Goal: Task Accomplishment & Management: Complete application form

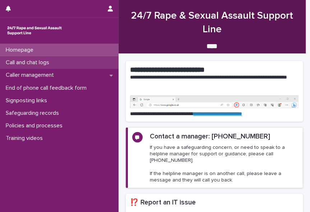
click at [49, 64] on p "Call and chat logs" at bounding box center [29, 62] width 52 height 7
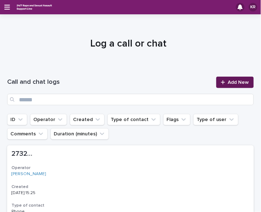
click at [228, 83] on span "Add New" at bounding box center [238, 82] width 21 height 5
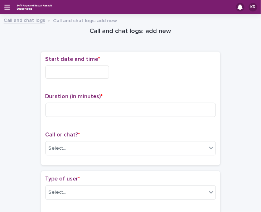
click at [67, 70] on input "text" at bounding box center [78, 72] width 64 height 13
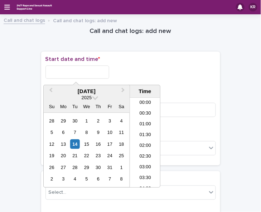
scroll to position [122, 0]
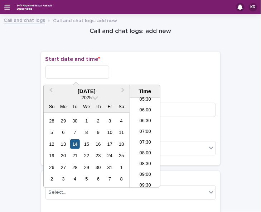
click at [75, 146] on div "14" at bounding box center [75, 145] width 10 height 10
click at [139, 150] on li "08:00" at bounding box center [145, 153] width 30 height 11
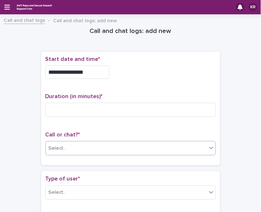
click at [82, 143] on div "Select..." at bounding box center [126, 149] width 161 height 12
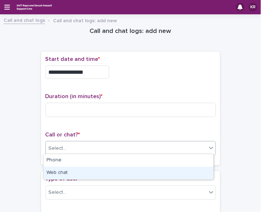
click at [70, 173] on div "Web chat" at bounding box center [129, 173] width 170 height 13
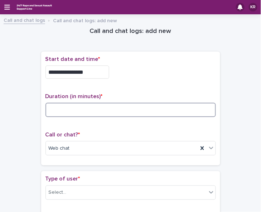
click at [53, 110] on input at bounding box center [131, 110] width 171 height 14
click at [54, 112] on input at bounding box center [131, 110] width 171 height 14
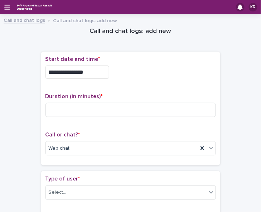
click at [87, 67] on input "**********" at bounding box center [78, 72] width 64 height 13
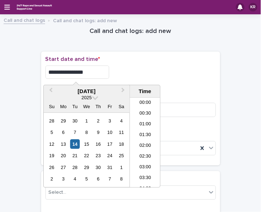
scroll to position [132, 0]
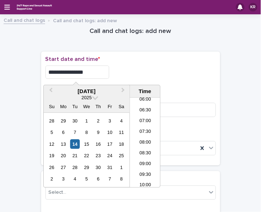
type input "**********"
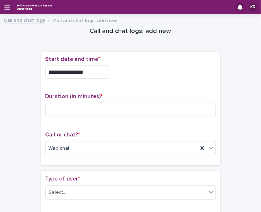
click at [113, 72] on div "**********" at bounding box center [131, 72] width 171 height 13
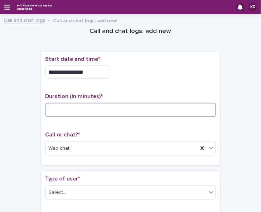
click at [56, 110] on input at bounding box center [131, 110] width 171 height 14
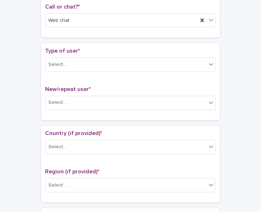
scroll to position [134, 0]
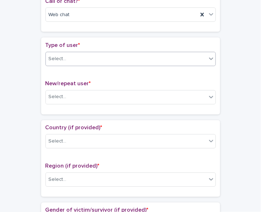
type input "*"
click at [209, 58] on icon at bounding box center [211, 59] width 4 height 3
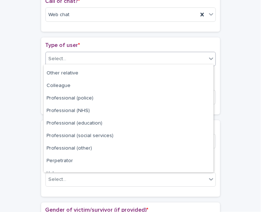
scroll to position [80, 0]
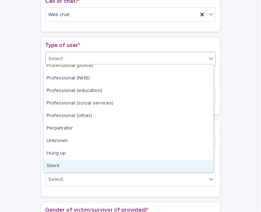
click at [198, 161] on div "Silent" at bounding box center [129, 166] width 170 height 13
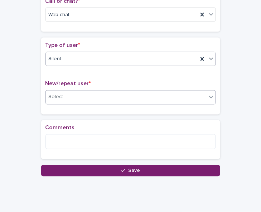
click at [209, 96] on icon at bounding box center [211, 97] width 4 height 3
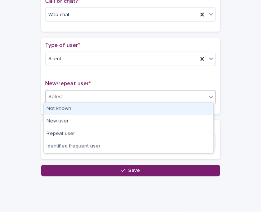
click at [197, 110] on div "Not known" at bounding box center [129, 109] width 170 height 13
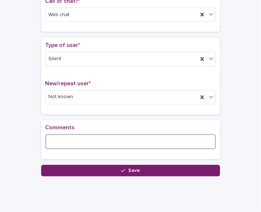
click at [120, 141] on textarea at bounding box center [131, 142] width 171 height 15
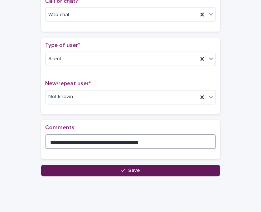
type textarea "**********"
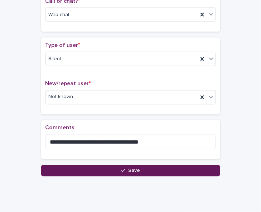
click at [109, 169] on button "Save" at bounding box center [130, 170] width 179 height 11
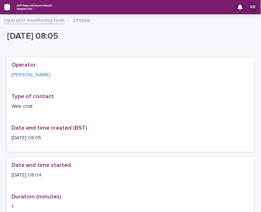
click at [6, 6] on icon "button" at bounding box center [7, 7] width 6 height 6
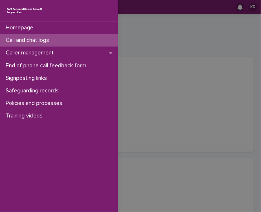
click at [8, 38] on p "Call and chat logs" at bounding box center [29, 40] width 52 height 7
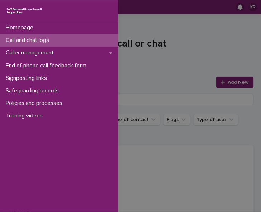
click at [226, 84] on div "Homepage Call and chat logs Caller management End of phone call feedback form S…" at bounding box center [130, 106] width 261 height 212
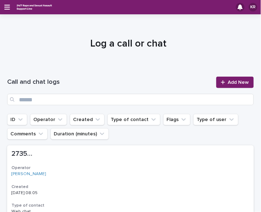
click at [228, 84] on span "Add New" at bounding box center [238, 82] width 21 height 5
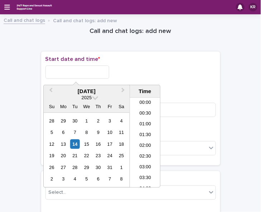
click at [75, 71] on input "text" at bounding box center [78, 72] width 64 height 13
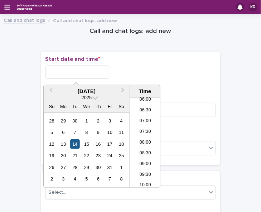
click at [72, 143] on div "14" at bounding box center [75, 145] width 10 height 10
click at [137, 140] on li "08:00" at bounding box center [145, 143] width 30 height 11
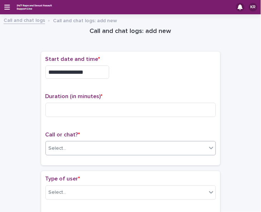
click at [100, 148] on div "Select..." at bounding box center [126, 149] width 161 height 12
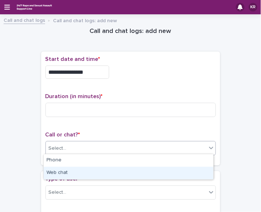
click at [86, 173] on div "Web chat" at bounding box center [129, 173] width 170 height 13
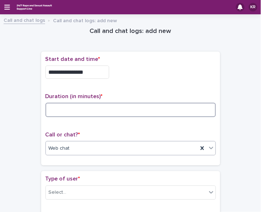
click at [53, 107] on input at bounding box center [131, 110] width 171 height 14
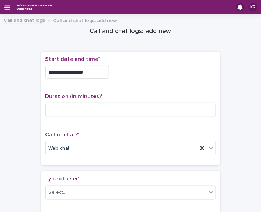
click at [97, 70] on input "**********" at bounding box center [78, 72] width 64 height 13
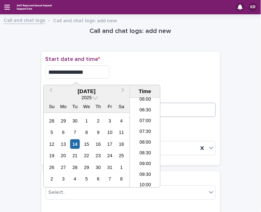
type input "**********"
click at [200, 109] on input at bounding box center [131, 110] width 171 height 14
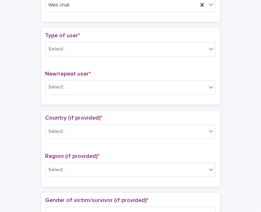
scroll to position [146, 0]
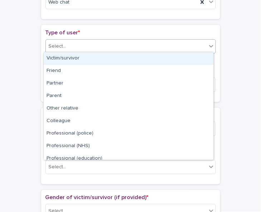
click at [211, 45] on icon at bounding box center [211, 46] width 4 height 3
click at [202, 57] on div "Victim/survivor" at bounding box center [129, 58] width 170 height 13
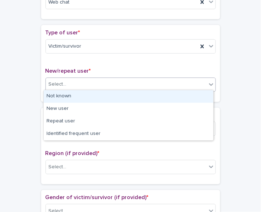
click at [208, 83] on icon at bounding box center [211, 84] width 7 height 7
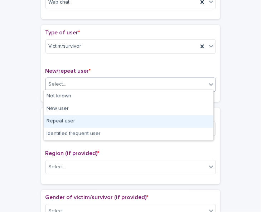
click at [192, 120] on div "Repeat user" at bounding box center [129, 121] width 170 height 13
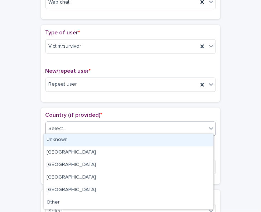
click at [208, 127] on icon at bounding box center [211, 128] width 7 height 7
click at [201, 140] on div "Unknown" at bounding box center [129, 140] width 170 height 13
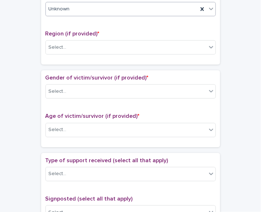
scroll to position [282, 0]
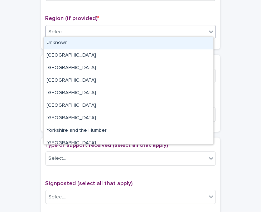
click at [211, 29] on icon at bounding box center [211, 31] width 7 height 7
click at [202, 42] on div "Unknown" at bounding box center [129, 43] width 170 height 13
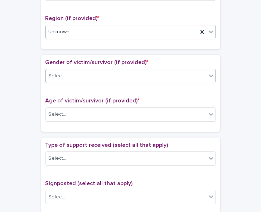
click at [185, 70] on div "Select..." at bounding box center [126, 76] width 161 height 12
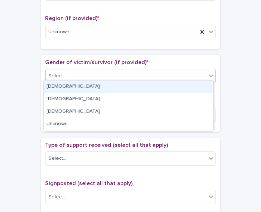
click at [174, 85] on div "Female" at bounding box center [129, 87] width 170 height 13
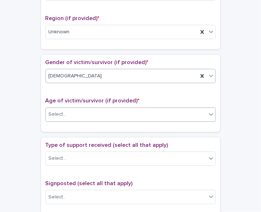
click at [154, 109] on div "Select..." at bounding box center [126, 115] width 161 height 12
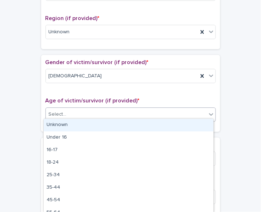
click at [141, 127] on div "Unknown" at bounding box center [129, 125] width 170 height 13
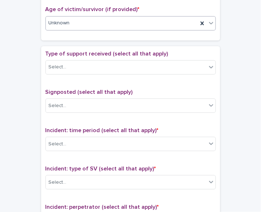
scroll to position [375, 0]
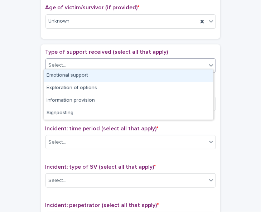
click at [208, 62] on icon at bounding box center [211, 65] width 7 height 7
click at [195, 74] on div "Emotional support" at bounding box center [129, 76] width 170 height 13
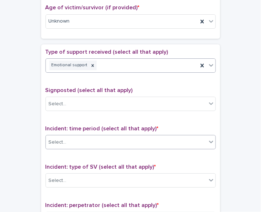
click at [132, 143] on div "Select..." at bounding box center [126, 143] width 161 height 12
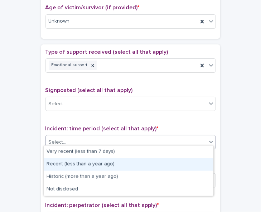
click at [123, 163] on div "Recent (less than a year ago)" at bounding box center [129, 165] width 170 height 13
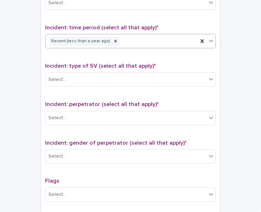
scroll to position [485, 0]
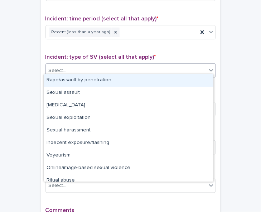
click at [209, 70] on icon at bounding box center [211, 71] width 4 height 3
click at [188, 79] on div "Rape/assault by penetration" at bounding box center [129, 80] width 170 height 13
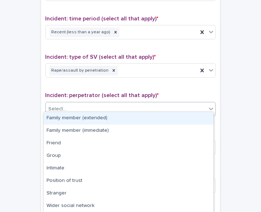
click at [162, 106] on div "Select..." at bounding box center [126, 109] width 161 height 12
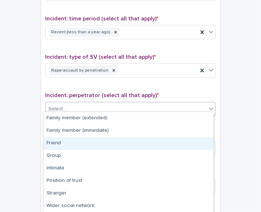
click at [142, 148] on div "Friend" at bounding box center [129, 143] width 170 height 13
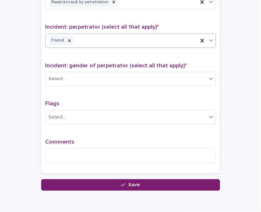
scroll to position [558, 0]
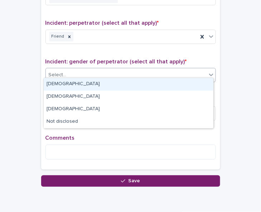
click at [209, 74] on icon at bounding box center [211, 74] width 7 height 7
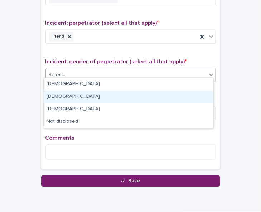
click at [192, 96] on div "Female" at bounding box center [129, 97] width 170 height 13
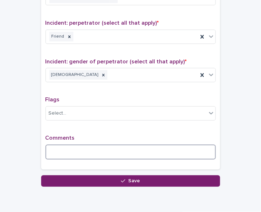
click at [84, 147] on textarea at bounding box center [131, 152] width 171 height 15
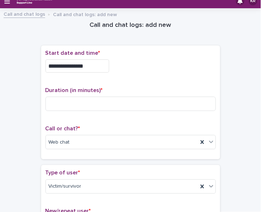
scroll to position [4, 0]
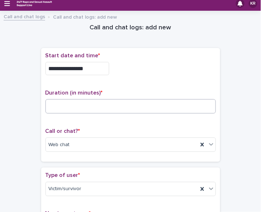
type textarea "**********"
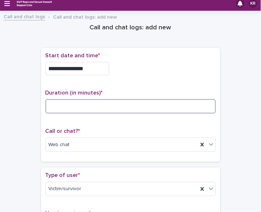
click at [49, 107] on input at bounding box center [131, 106] width 171 height 14
click at [64, 108] on input at bounding box center [131, 106] width 171 height 14
type input "**"
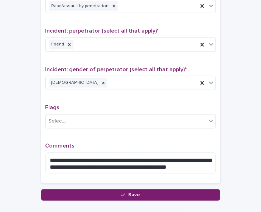
scroll to position [553, 0]
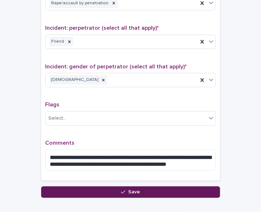
click at [135, 191] on button "Save" at bounding box center [130, 192] width 179 height 11
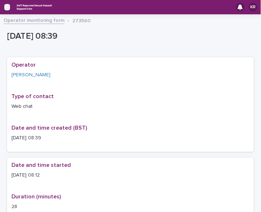
click at [8, 6] on icon "button" at bounding box center [7, 7] width 6 height 6
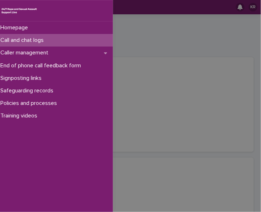
click at [8, 6] on img at bounding box center [18, 10] width 37 height 9
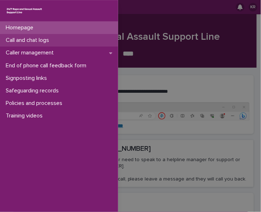
click at [14, 44] on div "Call and chat logs" at bounding box center [59, 40] width 118 height 13
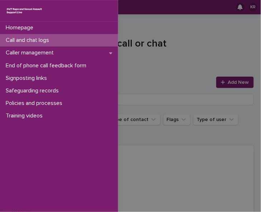
click at [225, 84] on div "Homepage Call and chat logs Caller management End of phone call feedback form S…" at bounding box center [130, 106] width 261 height 212
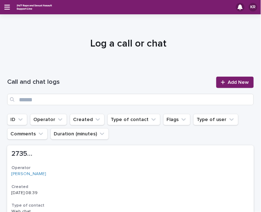
click at [228, 84] on span "Add New" at bounding box center [238, 82] width 21 height 5
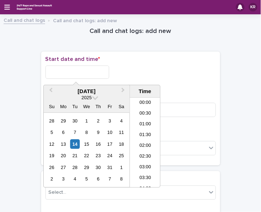
click at [72, 71] on input "text" at bounding box center [78, 72] width 64 height 13
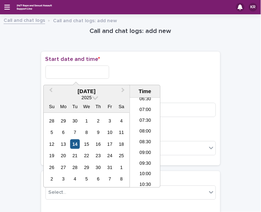
click at [72, 145] on div "14" at bounding box center [75, 145] width 10 height 10
click at [140, 145] on li "08:30" at bounding box center [145, 142] width 30 height 11
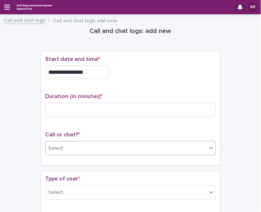
click at [91, 151] on div "Select..." at bounding box center [126, 149] width 161 height 12
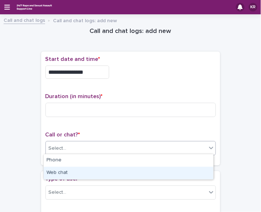
click at [83, 172] on div "Web chat" at bounding box center [129, 173] width 170 height 13
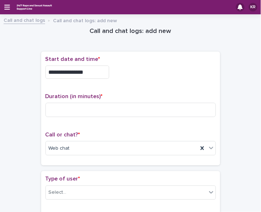
click at [87, 72] on input "**********" at bounding box center [78, 72] width 64 height 13
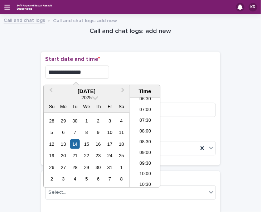
click at [86, 72] on input "**********" at bounding box center [78, 72] width 64 height 13
type input "**********"
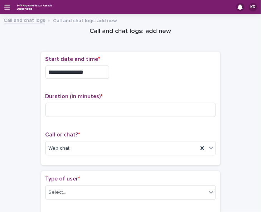
click at [170, 78] on div "**********" at bounding box center [131, 70] width 171 height 29
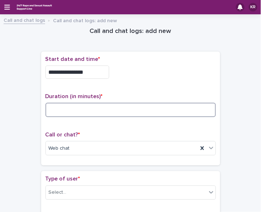
click at [79, 110] on input at bounding box center [131, 110] width 171 height 14
type input "*"
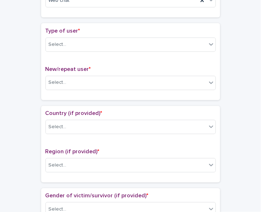
scroll to position [155, 0]
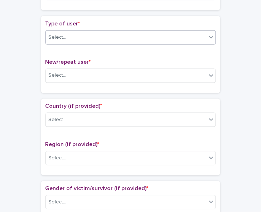
click at [209, 37] on icon at bounding box center [211, 37] width 7 height 7
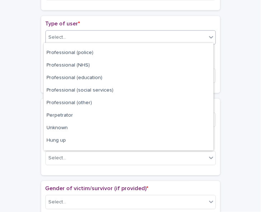
scroll to position [80, 0]
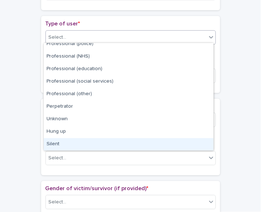
click at [200, 142] on div "Silent" at bounding box center [129, 144] width 170 height 13
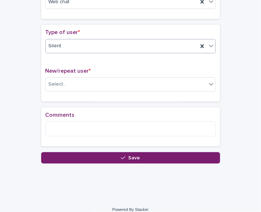
scroll to position [152, 0]
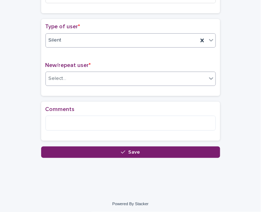
click at [210, 77] on icon at bounding box center [211, 78] width 4 height 3
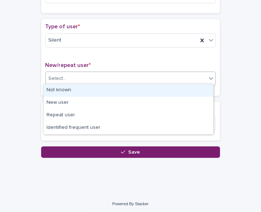
click at [196, 90] on div "Not known" at bounding box center [129, 90] width 170 height 13
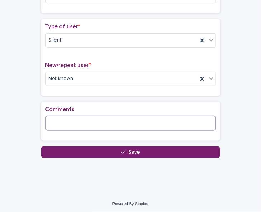
click at [91, 120] on textarea at bounding box center [131, 123] width 171 height 15
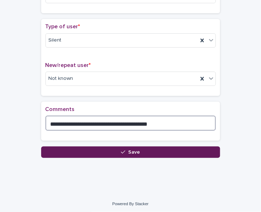
type textarea "**********"
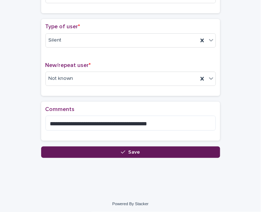
click at [146, 152] on button "Save" at bounding box center [130, 152] width 179 height 11
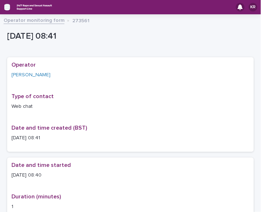
click at [9, 6] on icon "button" at bounding box center [7, 7] width 6 height 6
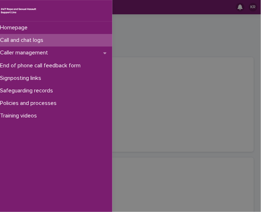
click at [9, 6] on img at bounding box center [18, 10] width 37 height 9
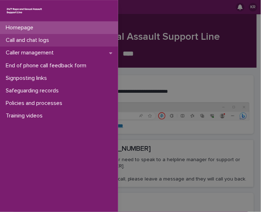
click at [11, 38] on p "Call and chat logs" at bounding box center [29, 40] width 52 height 7
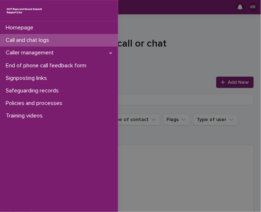
click at [12, 39] on p "Call and chat logs" at bounding box center [29, 40] width 52 height 7
click at [231, 84] on div "Homepage Call and chat logs Caller management End of phone call feedback form S…" at bounding box center [130, 106] width 261 height 212
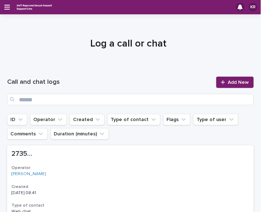
click at [231, 84] on span "Add New" at bounding box center [238, 82] width 21 height 5
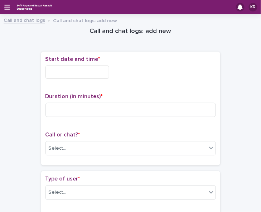
click at [72, 68] on input "text" at bounding box center [78, 72] width 64 height 13
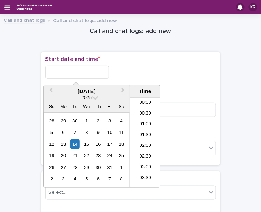
scroll to position [143, 0]
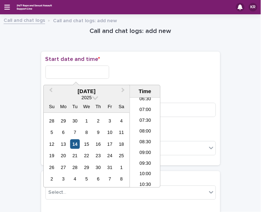
click at [77, 145] on div "14" at bounding box center [75, 145] width 10 height 10
click at [135, 138] on li "08:30" at bounding box center [145, 142] width 30 height 11
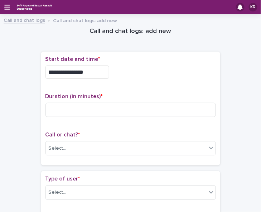
click at [88, 76] on input "**********" at bounding box center [78, 72] width 64 height 13
click at [160, 77] on div "**********" at bounding box center [131, 72] width 171 height 13
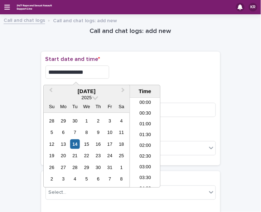
click at [93, 69] on input "**********" at bounding box center [78, 72] width 64 height 13
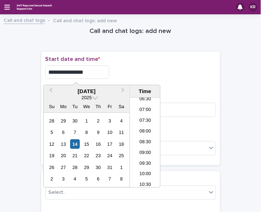
type input "**********"
click at [173, 74] on div "**********" at bounding box center [131, 72] width 171 height 13
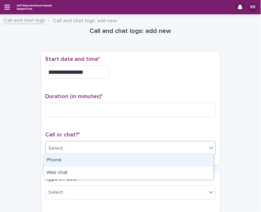
click at [89, 150] on div "Select..." at bounding box center [126, 149] width 161 height 12
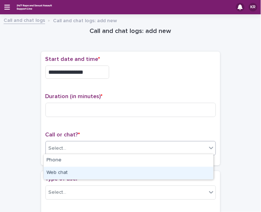
click at [76, 174] on div "Web chat" at bounding box center [129, 173] width 170 height 13
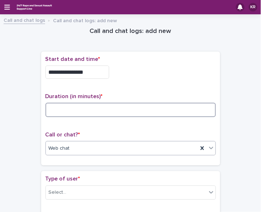
click at [58, 108] on input at bounding box center [131, 110] width 171 height 14
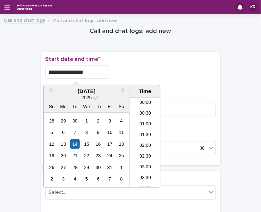
click at [90, 72] on input "**********" at bounding box center [78, 72] width 64 height 13
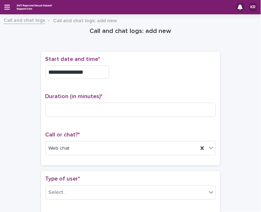
click at [187, 69] on div "**********" at bounding box center [131, 72] width 171 height 13
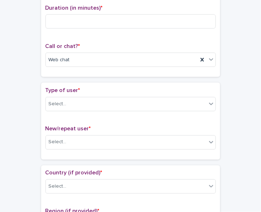
scroll to position [92, 0]
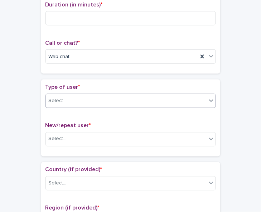
click at [208, 100] on icon at bounding box center [211, 100] width 7 height 7
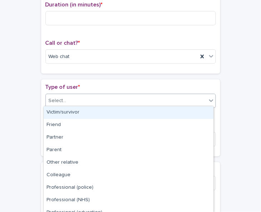
click at [201, 114] on div "Victim/survivor" at bounding box center [129, 113] width 170 height 13
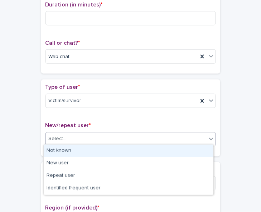
click at [208, 136] on icon at bounding box center [211, 139] width 7 height 7
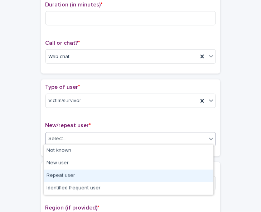
click at [201, 171] on div "Repeat user" at bounding box center [129, 176] width 170 height 13
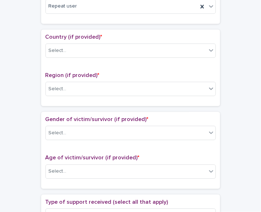
scroll to position [236, 0]
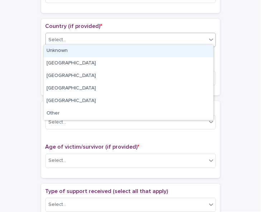
click at [208, 38] on icon at bounding box center [211, 39] width 7 height 7
click at [178, 54] on div "Unknown" at bounding box center [129, 51] width 170 height 13
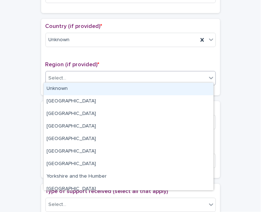
click at [155, 82] on div "Select..." at bounding box center [131, 78] width 171 height 14
click at [154, 86] on div "Unknown" at bounding box center [129, 89] width 170 height 13
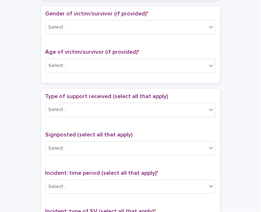
scroll to position [331, 0]
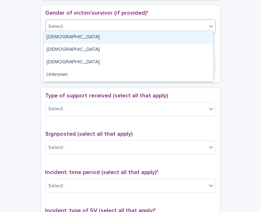
click at [209, 27] on icon at bounding box center [211, 26] width 7 height 7
click at [202, 34] on div "Female" at bounding box center [129, 37] width 170 height 13
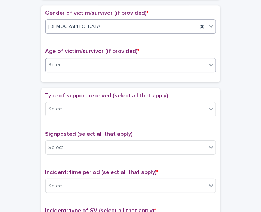
click at [199, 63] on div "Select..." at bounding box center [126, 65] width 161 height 12
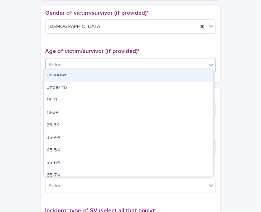
click at [191, 75] on div "Unknown" at bounding box center [129, 75] width 170 height 13
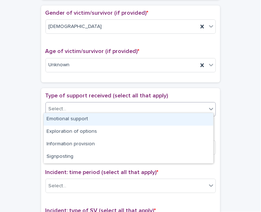
click at [177, 102] on div "Select..." at bounding box center [131, 109] width 171 height 14
click at [164, 117] on div "Emotional support" at bounding box center [129, 119] width 170 height 13
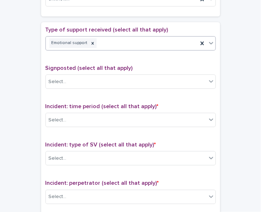
scroll to position [430, 0]
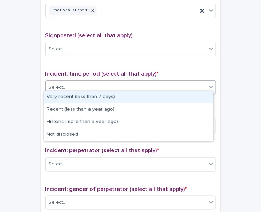
click at [209, 84] on icon at bounding box center [211, 87] width 7 height 7
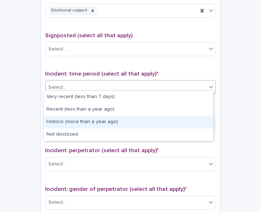
click at [190, 121] on div "Historic (more than a year ago)" at bounding box center [129, 122] width 170 height 13
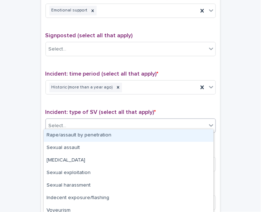
click at [174, 125] on div "Select..." at bounding box center [126, 126] width 161 height 12
click at [168, 133] on div "Rape/assault by penetration" at bounding box center [129, 135] width 170 height 13
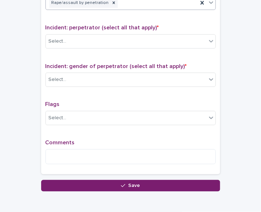
scroll to position [554, 0]
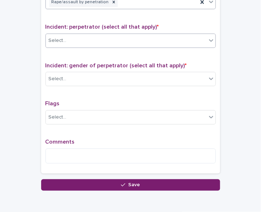
click at [210, 38] on icon at bounding box center [211, 40] width 7 height 7
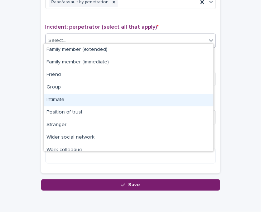
click at [180, 95] on div "Intimate" at bounding box center [129, 100] width 170 height 13
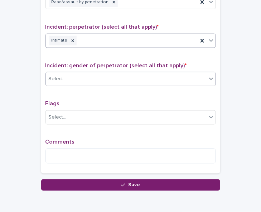
click at [112, 74] on div "Select..." at bounding box center [126, 79] width 161 height 12
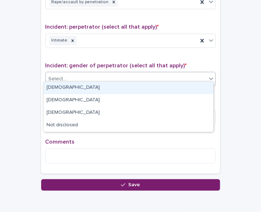
click at [103, 88] on div "Male" at bounding box center [129, 88] width 170 height 13
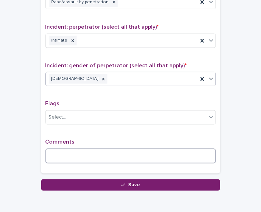
click at [68, 155] on textarea at bounding box center [131, 156] width 171 height 15
type textarea "*"
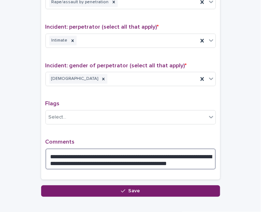
type textarea "**********"
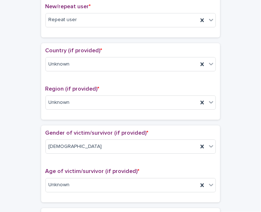
scroll to position [0, 0]
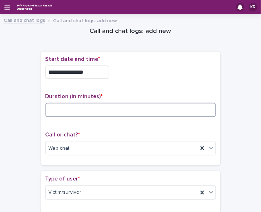
click at [52, 109] on input at bounding box center [131, 110] width 171 height 14
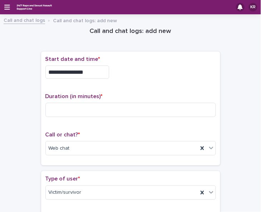
click at [126, 84] on div "**********" at bounding box center [131, 109] width 171 height 106
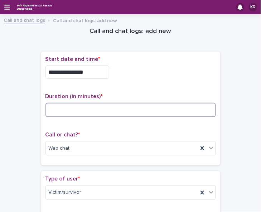
click at [54, 106] on input at bounding box center [131, 110] width 171 height 14
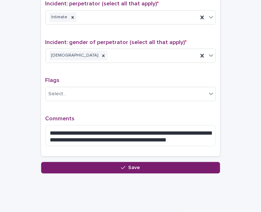
scroll to position [590, 0]
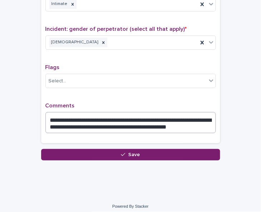
type input "**"
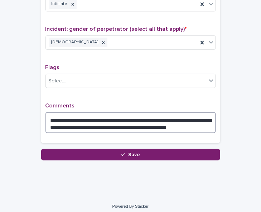
click at [190, 123] on textarea "**********" at bounding box center [131, 122] width 171 height 21
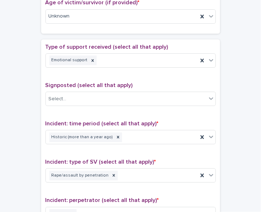
scroll to position [379, 0]
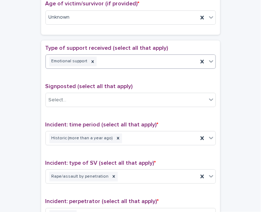
type textarea "**********"
click at [148, 61] on div "Emotional support" at bounding box center [122, 61] width 152 height 13
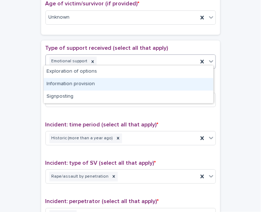
click at [113, 82] on div "Information provision" at bounding box center [129, 84] width 170 height 13
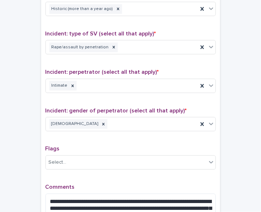
scroll to position [596, 0]
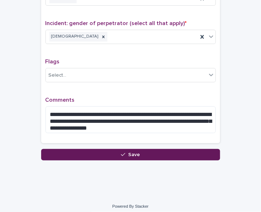
click at [121, 152] on icon "button" at bounding box center [123, 154] width 4 height 5
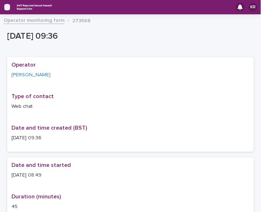
click at [6, 6] on icon "button" at bounding box center [7, 7] width 6 height 6
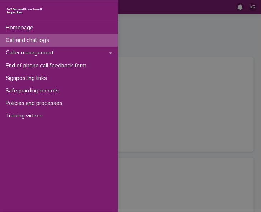
click at [9, 39] on p "Call and chat logs" at bounding box center [29, 40] width 52 height 7
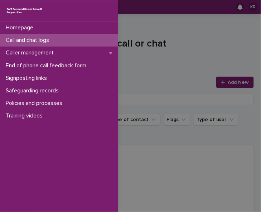
click at [228, 82] on div "Homepage Call and chat logs Caller management End of phone call feedback form S…" at bounding box center [130, 106] width 261 height 212
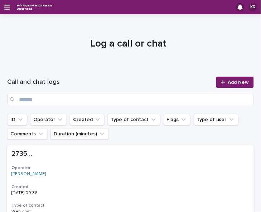
click at [228, 82] on span "Add New" at bounding box center [238, 82] width 21 height 5
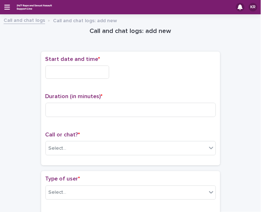
click at [82, 68] on input "text" at bounding box center [78, 72] width 64 height 13
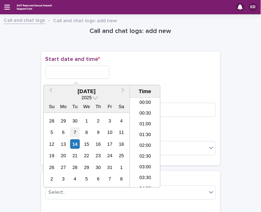
scroll to position [165, 0]
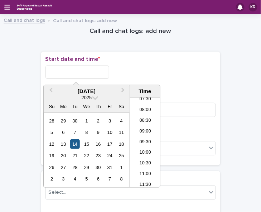
click at [75, 145] on div "14" at bounding box center [75, 145] width 10 height 10
click at [142, 139] on li "09:30" at bounding box center [145, 142] width 30 height 11
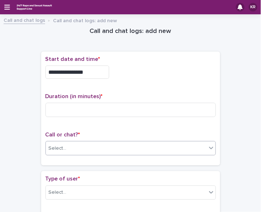
click at [82, 148] on div "Select..." at bounding box center [126, 149] width 161 height 12
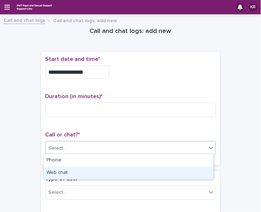
click at [72, 172] on div "Web chat" at bounding box center [129, 173] width 170 height 13
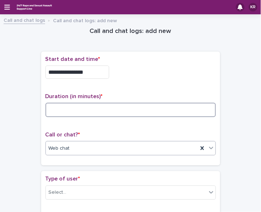
click at [53, 106] on input at bounding box center [131, 110] width 171 height 14
click at [75, 109] on input at bounding box center [131, 110] width 171 height 14
click at [78, 107] on input at bounding box center [131, 110] width 171 height 14
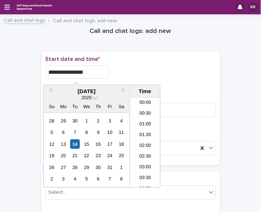
click at [96, 71] on input "**********" at bounding box center [78, 72] width 64 height 13
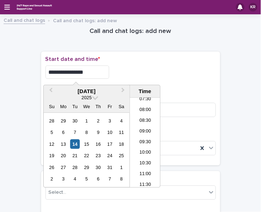
type input "**********"
click at [135, 75] on div "**********" at bounding box center [131, 72] width 171 height 13
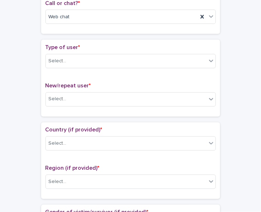
scroll to position [132, 0]
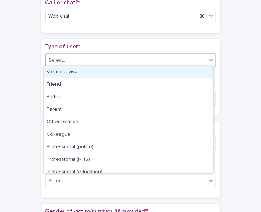
click at [211, 61] on icon at bounding box center [211, 60] width 7 height 7
click at [203, 74] on div "Victim/survivor" at bounding box center [129, 72] width 170 height 13
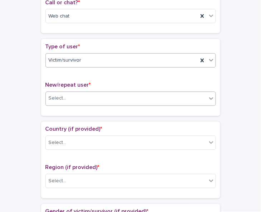
click at [199, 94] on div "Select..." at bounding box center [126, 99] width 161 height 12
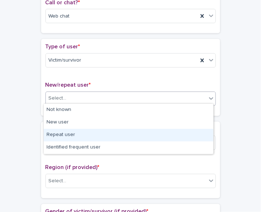
click at [189, 131] on div "Repeat user" at bounding box center [129, 135] width 170 height 13
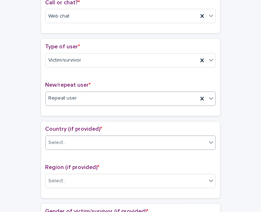
click at [180, 136] on div "Select..." at bounding box center [131, 143] width 171 height 14
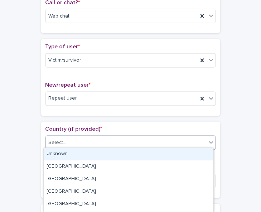
click at [169, 156] on div "Unknown" at bounding box center [129, 154] width 170 height 13
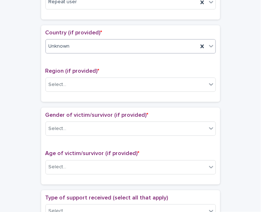
scroll to position [258, 0]
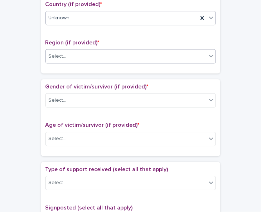
click at [209, 56] on icon at bounding box center [211, 55] width 7 height 7
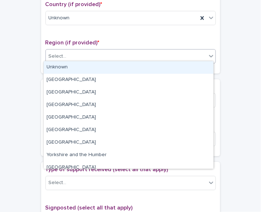
click at [205, 65] on div "Unknown" at bounding box center [129, 67] width 170 height 13
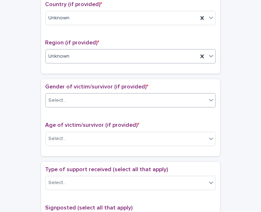
click at [203, 99] on div "Select..." at bounding box center [126, 101] width 161 height 12
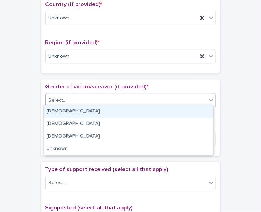
click at [199, 112] on div "Female" at bounding box center [129, 111] width 170 height 13
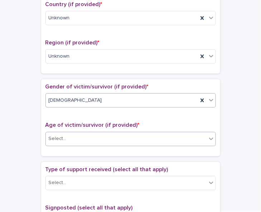
click at [209, 135] on icon at bounding box center [211, 138] width 7 height 7
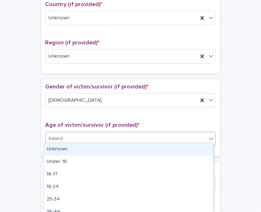
click at [203, 152] on div "Unknown" at bounding box center [129, 149] width 170 height 13
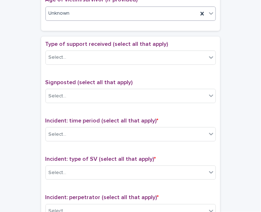
scroll to position [385, 0]
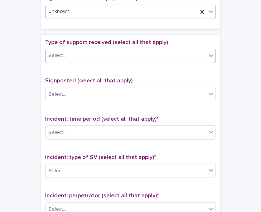
click at [208, 55] on icon at bounding box center [211, 55] width 7 height 7
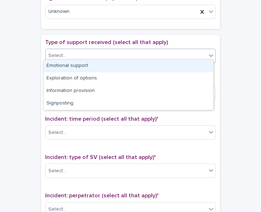
click at [205, 65] on div "Emotional support" at bounding box center [129, 66] width 170 height 13
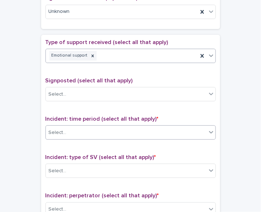
click at [207, 128] on div at bounding box center [211, 132] width 9 height 13
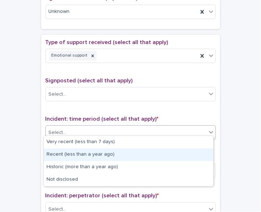
click at [201, 154] on div "Recent (less than a year ago)" at bounding box center [129, 155] width 170 height 13
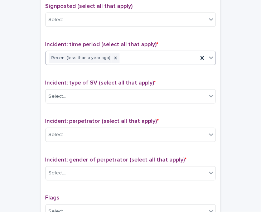
scroll to position [465, 0]
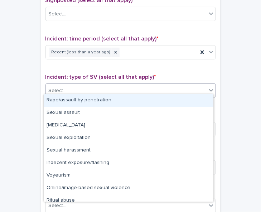
click at [209, 90] on icon at bounding box center [211, 91] width 4 height 3
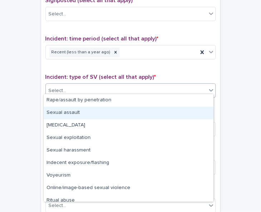
click at [198, 110] on div "Sexual assault" at bounding box center [129, 113] width 170 height 13
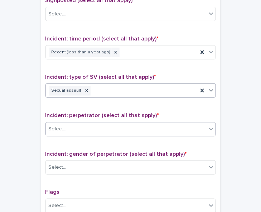
click at [209, 128] on icon at bounding box center [211, 129] width 4 height 3
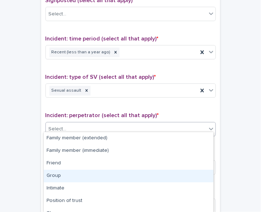
click at [198, 175] on div "Group" at bounding box center [129, 176] width 170 height 13
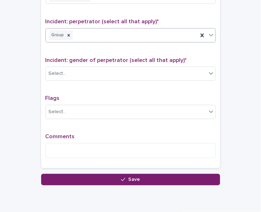
scroll to position [561, 0]
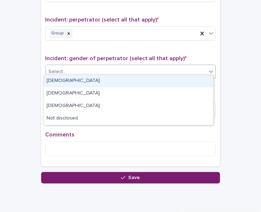
click at [209, 71] on icon at bounding box center [211, 72] width 4 height 3
click at [204, 80] on div "Male" at bounding box center [129, 81] width 170 height 13
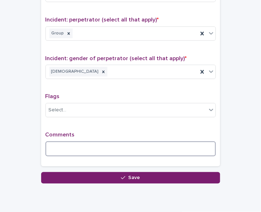
click at [112, 147] on textarea at bounding box center [131, 149] width 171 height 15
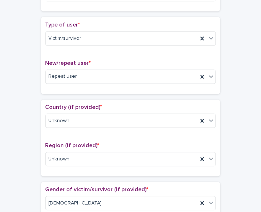
scroll to position [0, 0]
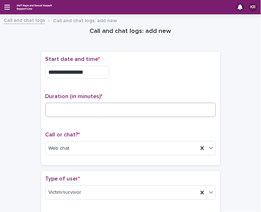
type textarea "**********"
click at [53, 110] on input at bounding box center [131, 110] width 171 height 14
click at [58, 109] on input at bounding box center [131, 110] width 171 height 14
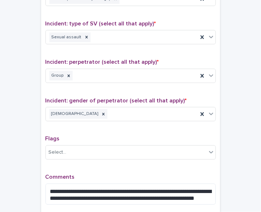
scroll to position [590, 0]
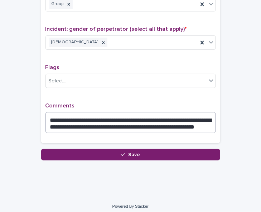
type input "**"
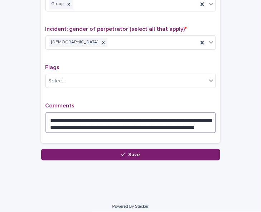
click at [199, 124] on textarea "**********" at bounding box center [131, 122] width 171 height 21
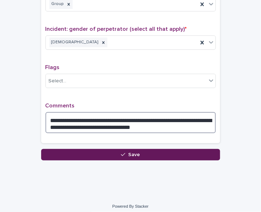
type textarea "**********"
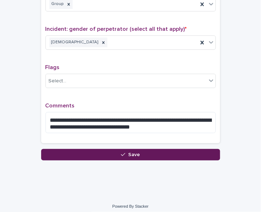
click at [173, 149] on button "Save" at bounding box center [130, 154] width 179 height 11
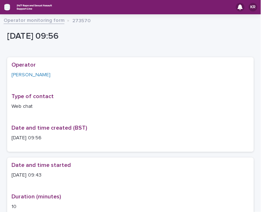
click at [8, 6] on icon "button" at bounding box center [7, 7] width 6 height 6
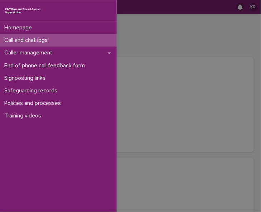
click at [8, 6] on img at bounding box center [22, 10] width 37 height 9
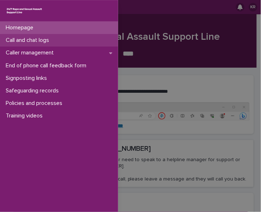
click at [21, 44] on div "Call and chat logs" at bounding box center [59, 40] width 118 height 13
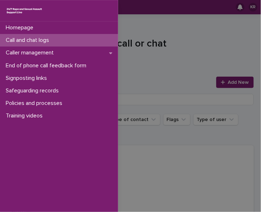
click at [222, 84] on div "Homepage Call and chat logs Caller management End of phone call feedback form S…" at bounding box center [130, 106] width 261 height 212
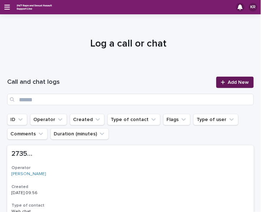
click at [230, 82] on span "Add New" at bounding box center [238, 82] width 21 height 5
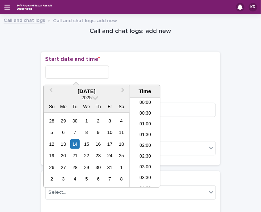
click at [57, 73] on input "text" at bounding box center [78, 72] width 64 height 13
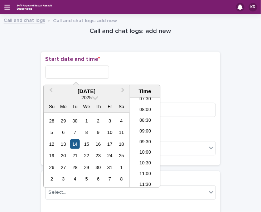
click at [74, 145] on div "14" at bounding box center [75, 145] width 10 height 10
click at [141, 139] on li "09:30" at bounding box center [145, 142] width 30 height 11
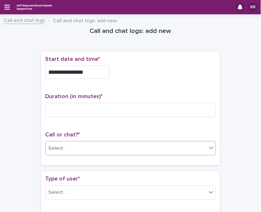
click at [120, 148] on div "Select..." at bounding box center [126, 149] width 161 height 12
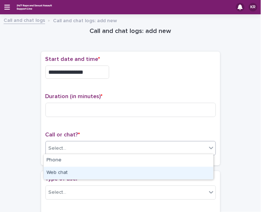
click at [100, 169] on div "Web chat" at bounding box center [129, 173] width 170 height 13
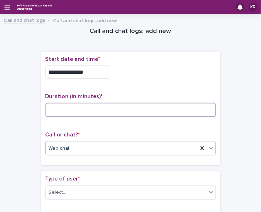
click at [55, 110] on input at bounding box center [131, 110] width 171 height 14
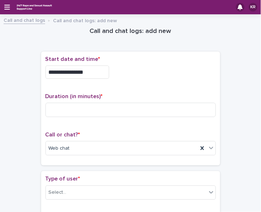
click at [95, 70] on input "**********" at bounding box center [78, 72] width 64 height 13
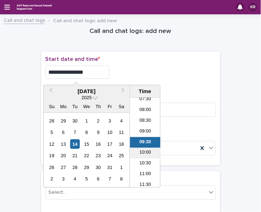
click at [134, 151] on li "10:00" at bounding box center [145, 153] width 30 height 11
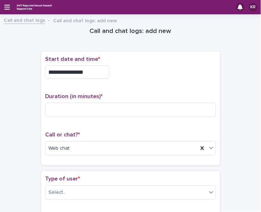
click at [88, 69] on input "**********" at bounding box center [78, 72] width 64 height 13
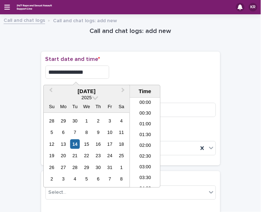
scroll to position [176, 0]
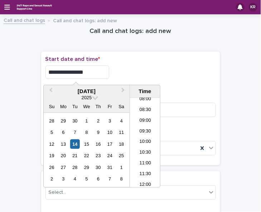
type input "**********"
drag, startPoint x: 140, startPoint y: 62, endPoint x: 105, endPoint y: 71, distance: 36.5
click at [140, 62] on p "Start date and time *" at bounding box center [131, 59] width 171 height 7
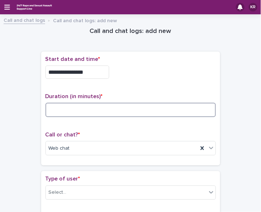
click at [53, 112] on input at bounding box center [131, 110] width 171 height 14
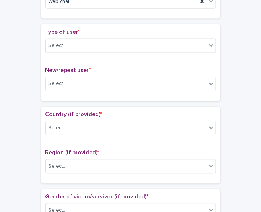
scroll to position [155, 0]
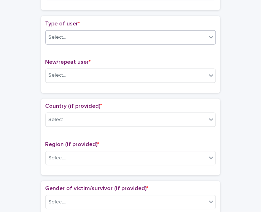
type input "*"
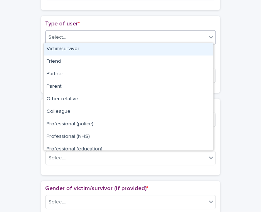
click at [209, 37] on icon at bounding box center [211, 37] width 7 height 7
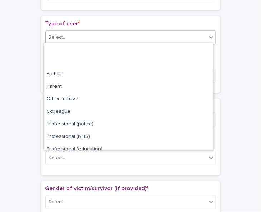
scroll to position [80, 0]
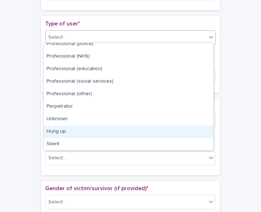
click at [201, 129] on div "Hung up" at bounding box center [129, 132] width 170 height 13
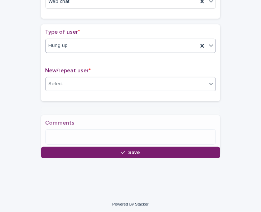
scroll to position [152, 0]
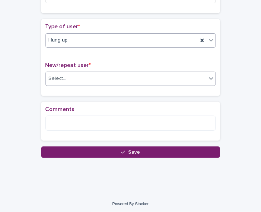
click at [194, 77] on div "Select..." at bounding box center [126, 79] width 161 height 12
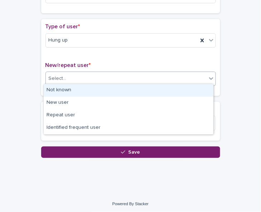
click at [185, 88] on div "Not known" at bounding box center [129, 90] width 170 height 13
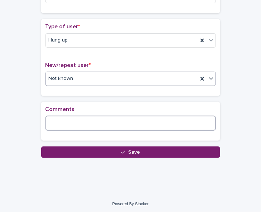
click at [146, 116] on textarea at bounding box center [131, 123] width 171 height 15
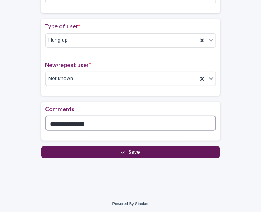
type textarea "**********"
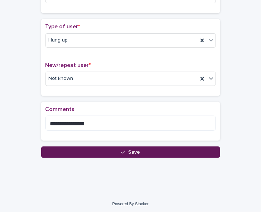
click at [130, 150] on span "Save" at bounding box center [134, 152] width 12 height 5
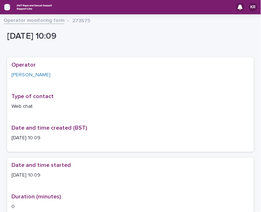
click at [7, 8] on icon "button" at bounding box center [7, 7] width 6 height 6
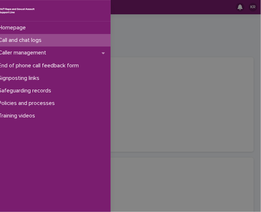
click at [7, 8] on img at bounding box center [16, 10] width 37 height 9
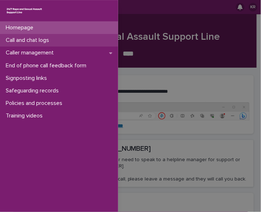
click at [7, 41] on p "Call and chat logs" at bounding box center [29, 40] width 52 height 7
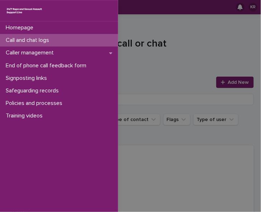
click at [220, 85] on div "Homepage Call and chat logs Caller management End of phone call feedback form S…" at bounding box center [130, 106] width 261 height 212
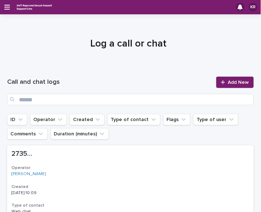
click at [221, 85] on icon at bounding box center [223, 82] width 4 height 5
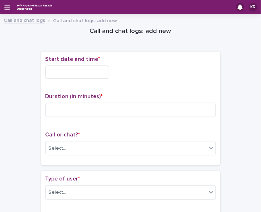
click at [49, 73] on input "text" at bounding box center [78, 72] width 64 height 13
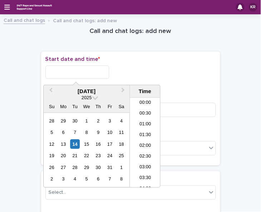
scroll to position [176, 0]
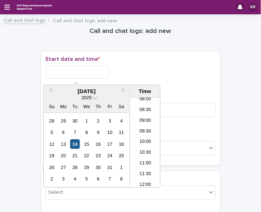
click at [77, 146] on div "14" at bounding box center [75, 145] width 10 height 10
click at [138, 143] on li "10:00" at bounding box center [145, 142] width 30 height 11
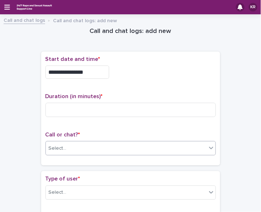
click at [117, 143] on div "Select..." at bounding box center [126, 149] width 161 height 12
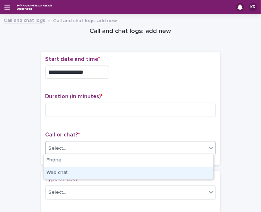
click at [94, 170] on div "Web chat" at bounding box center [129, 173] width 170 height 13
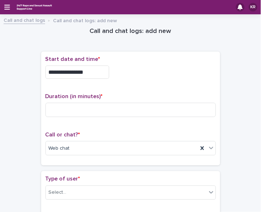
click at [89, 73] on input "**********" at bounding box center [78, 72] width 64 height 13
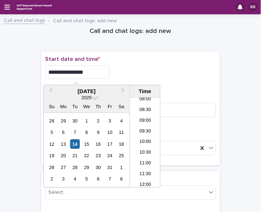
type input "**********"
click at [146, 69] on div "**********" at bounding box center [131, 72] width 171 height 13
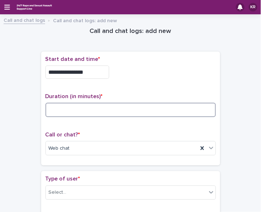
click at [85, 107] on input at bounding box center [131, 110] width 171 height 14
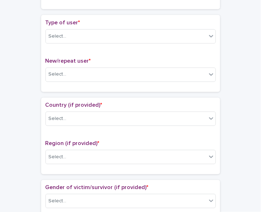
scroll to position [157, 0]
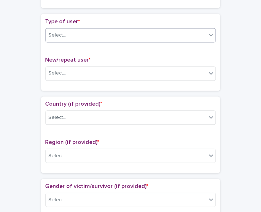
type input "*"
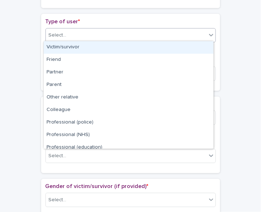
click at [208, 32] on icon at bounding box center [211, 35] width 7 height 7
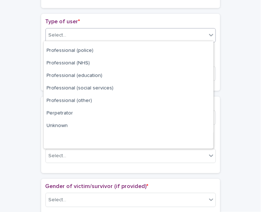
scroll to position [80, 0]
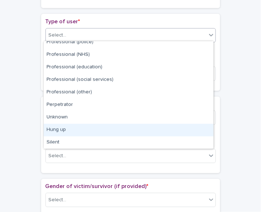
click at [193, 132] on div "Hung up" at bounding box center [129, 130] width 170 height 13
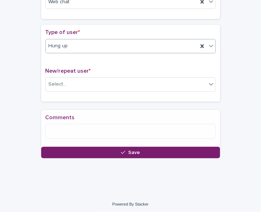
scroll to position [152, 0]
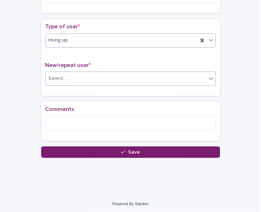
click at [212, 75] on icon at bounding box center [211, 78] width 7 height 7
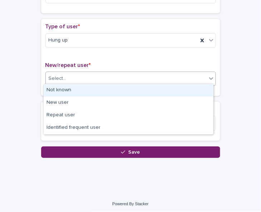
click at [195, 89] on div "Not known" at bounding box center [129, 90] width 170 height 13
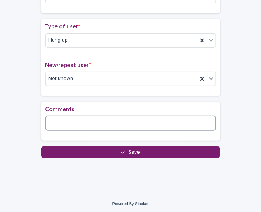
click at [121, 119] on textarea at bounding box center [131, 123] width 171 height 15
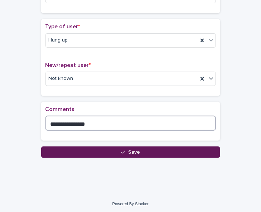
type textarea "**********"
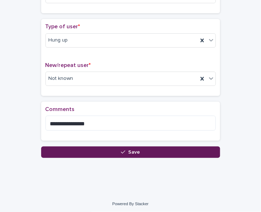
click at [104, 150] on button "Save" at bounding box center [130, 152] width 179 height 11
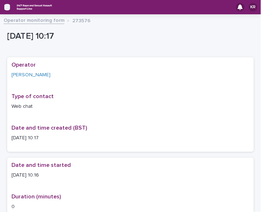
click at [7, 7] on icon "button" at bounding box center [7, 7] width 6 height 5
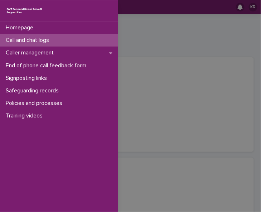
click at [15, 42] on p "Call and chat logs" at bounding box center [29, 40] width 52 height 7
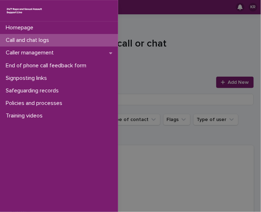
click at [224, 84] on div "Homepage Call and chat logs Caller management End of phone call feedback form S…" at bounding box center [130, 106] width 261 height 212
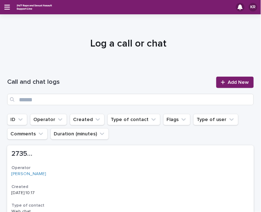
click at [224, 84] on div at bounding box center [224, 82] width 7 height 5
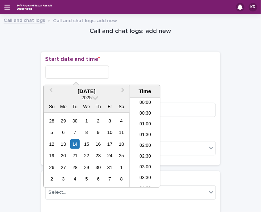
click at [76, 72] on input "text" at bounding box center [78, 72] width 64 height 13
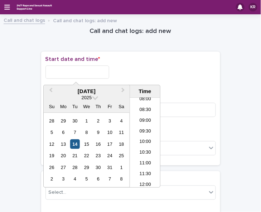
click at [75, 143] on div "14" at bounding box center [75, 145] width 10 height 10
click at [142, 141] on li "10:00" at bounding box center [145, 142] width 30 height 11
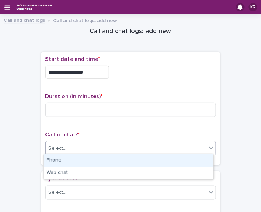
click at [108, 151] on div "Select..." at bounding box center [126, 149] width 161 height 12
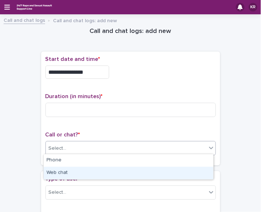
click at [98, 174] on div "Web chat" at bounding box center [129, 173] width 170 height 13
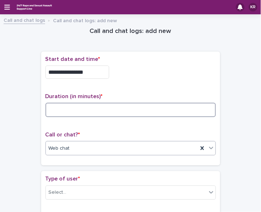
click at [72, 112] on input at bounding box center [131, 110] width 171 height 14
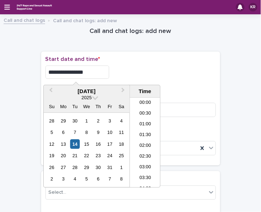
click at [85, 72] on input "**********" at bounding box center [78, 72] width 64 height 13
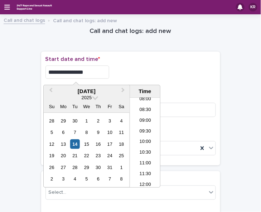
type input "**********"
click at [141, 63] on div "**********" at bounding box center [131, 70] width 171 height 29
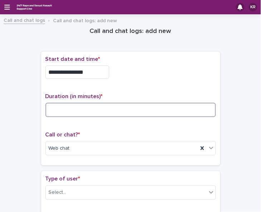
click at [109, 108] on input at bounding box center [131, 110] width 171 height 14
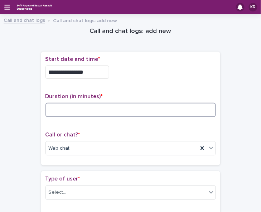
click at [46, 108] on input at bounding box center [131, 110] width 171 height 14
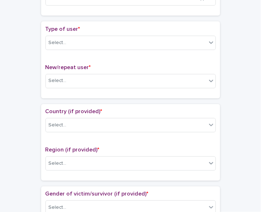
scroll to position [151, 0]
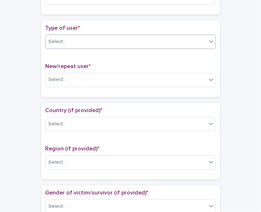
type input "*"
click at [210, 38] on icon at bounding box center [211, 41] width 7 height 7
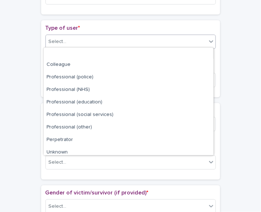
scroll to position [80, 0]
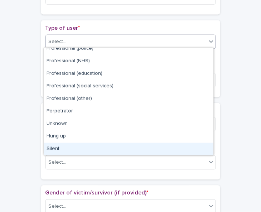
click at [202, 143] on div "Silent" at bounding box center [129, 149] width 170 height 13
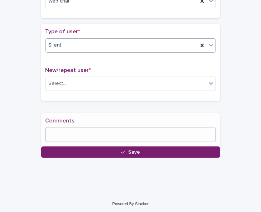
scroll to position [151, 0]
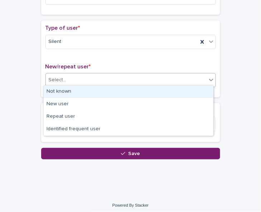
click at [77, 78] on div "Select..." at bounding box center [126, 80] width 161 height 12
click at [72, 90] on div "Not known" at bounding box center [129, 92] width 170 height 13
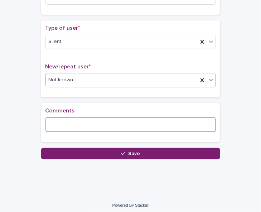
click at [63, 122] on textarea at bounding box center [131, 124] width 171 height 15
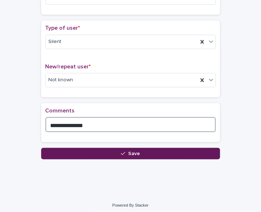
type textarea "**********"
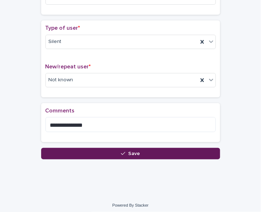
click at [121, 151] on icon "button" at bounding box center [123, 153] width 4 height 5
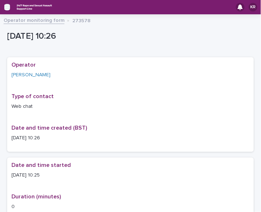
click at [5, 6] on icon "button" at bounding box center [7, 7] width 6 height 6
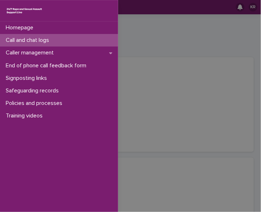
click at [11, 41] on p "Call and chat logs" at bounding box center [29, 40] width 52 height 7
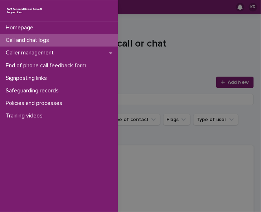
click at [228, 85] on div "Homepage Call and chat logs Caller management End of phone call feedback form S…" at bounding box center [130, 106] width 261 height 212
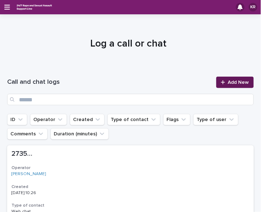
click at [228, 81] on span "Add New" at bounding box center [238, 82] width 21 height 5
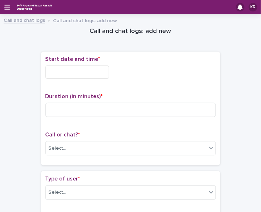
click at [57, 71] on input "text" at bounding box center [78, 72] width 64 height 13
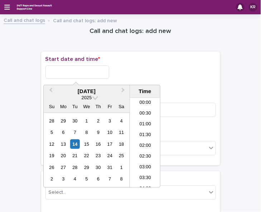
scroll to position [176, 0]
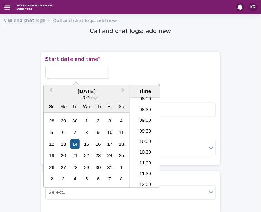
click at [75, 144] on div "14" at bounding box center [75, 145] width 10 height 10
drag, startPoint x: 135, startPoint y: 141, endPoint x: 138, endPoint y: 155, distance: 13.9
click at [138, 155] on ul "00:00 00:30 01:00 01:30 02:00 02:30 03:00 03:30 04:00 04:30 05:00 05:30 06:00 0…" at bounding box center [145, 143] width 30 height 90
click at [138, 155] on li "10:30" at bounding box center [145, 153] width 30 height 11
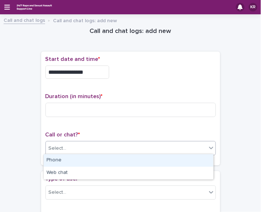
click at [82, 145] on div "Select..." at bounding box center [126, 149] width 161 height 12
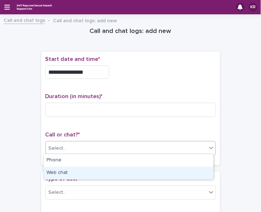
click at [72, 175] on div "Web chat" at bounding box center [129, 173] width 170 height 13
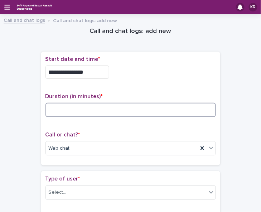
click at [54, 110] on input at bounding box center [131, 110] width 171 height 14
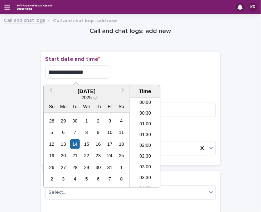
click at [92, 73] on input "**********" at bounding box center [78, 72] width 64 height 13
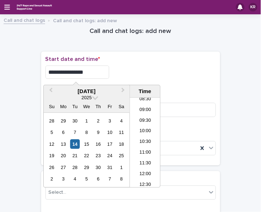
type input "**********"
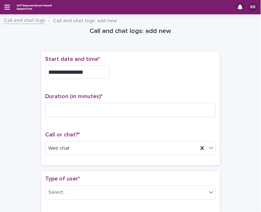
click at [136, 73] on div "**********" at bounding box center [131, 72] width 171 height 13
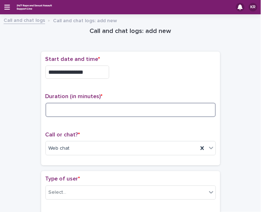
click at [108, 113] on input at bounding box center [131, 110] width 171 height 14
click at [61, 113] on input at bounding box center [131, 110] width 171 height 14
click at [61, 105] on input at bounding box center [131, 110] width 171 height 14
click at [53, 107] on input "**" at bounding box center [131, 110] width 171 height 14
click at [57, 110] on input "**" at bounding box center [131, 110] width 171 height 14
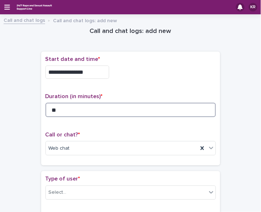
type input "**"
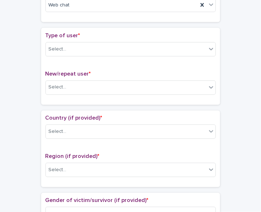
scroll to position [145, 0]
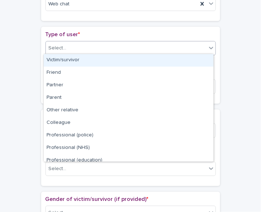
click at [209, 48] on icon at bounding box center [211, 47] width 7 height 7
click at [203, 63] on div "Victim/survivor" at bounding box center [129, 60] width 170 height 13
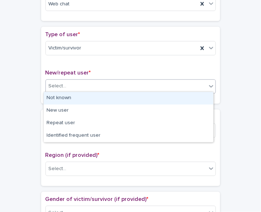
click at [208, 86] on icon at bounding box center [211, 86] width 7 height 7
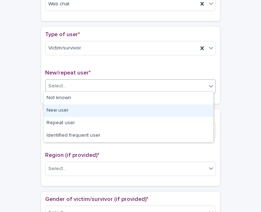
click at [194, 110] on div "New user" at bounding box center [129, 111] width 170 height 13
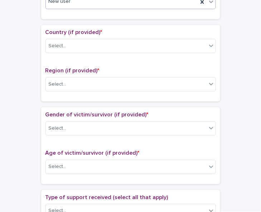
scroll to position [249, 0]
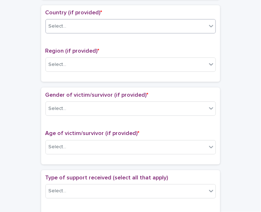
click at [208, 24] on icon at bounding box center [211, 25] width 7 height 7
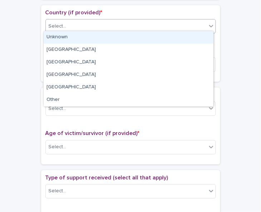
click at [202, 33] on div "Unknown" at bounding box center [129, 37] width 170 height 13
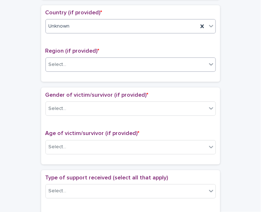
click at [188, 59] on div "Select..." at bounding box center [126, 65] width 161 height 12
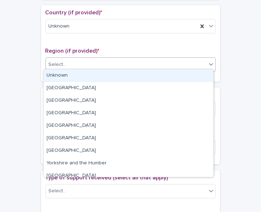
click at [178, 76] on div "Unknown" at bounding box center [129, 76] width 170 height 13
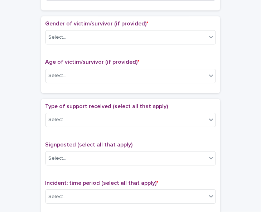
scroll to position [333, 0]
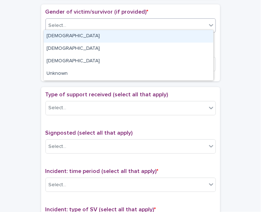
click at [208, 22] on icon at bounding box center [211, 25] width 7 height 7
click at [198, 35] on div "Female" at bounding box center [129, 36] width 170 height 13
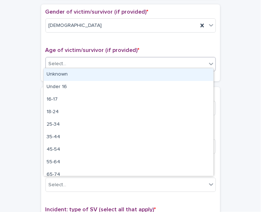
click at [181, 59] on div "Select..." at bounding box center [126, 64] width 161 height 12
click at [171, 76] on div "Unknown" at bounding box center [129, 75] width 170 height 13
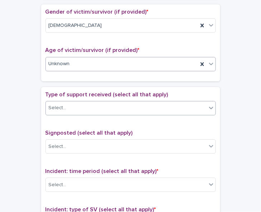
click at [157, 102] on div "Select..." at bounding box center [126, 108] width 161 height 12
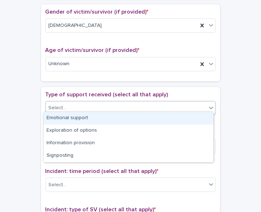
click at [151, 117] on div "Emotional support" at bounding box center [129, 118] width 170 height 13
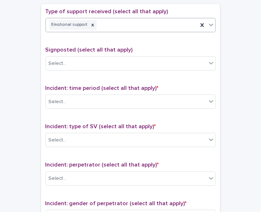
scroll to position [420, 0]
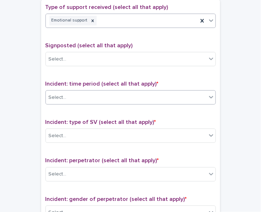
click at [209, 98] on div at bounding box center [211, 97] width 9 height 13
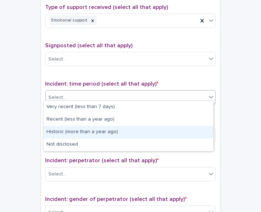
click at [185, 126] on div "Historic (more than a year ago)" at bounding box center [129, 132] width 170 height 13
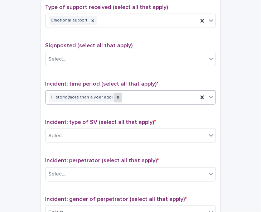
click at [116, 95] on icon at bounding box center [118, 97] width 5 height 5
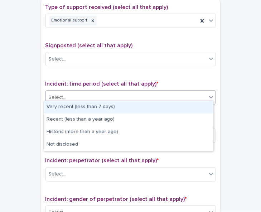
click at [112, 94] on div "Select..." at bounding box center [126, 98] width 161 height 12
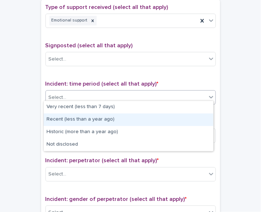
click at [109, 119] on div "Recent (less than a year ago)" at bounding box center [129, 120] width 170 height 13
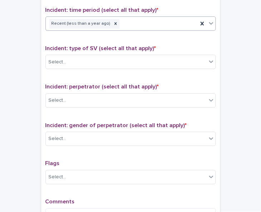
scroll to position [505, 0]
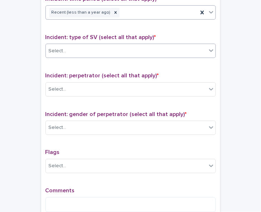
click at [207, 47] on div at bounding box center [211, 50] width 9 height 13
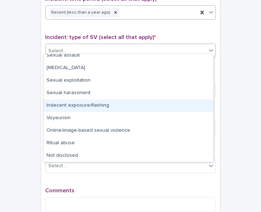
scroll to position [0, 0]
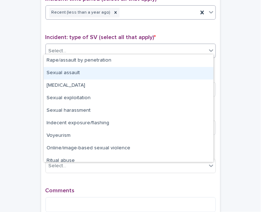
click at [75, 76] on div "Sexual assault" at bounding box center [129, 73] width 170 height 13
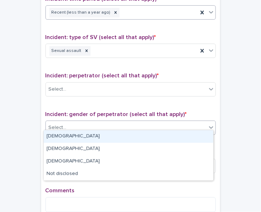
click at [72, 124] on div "Select..." at bounding box center [126, 128] width 161 height 12
click at [69, 140] on div "Male" at bounding box center [129, 137] width 170 height 13
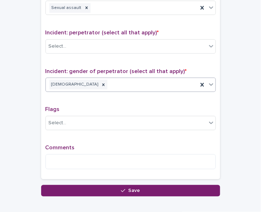
scroll to position [584, 0]
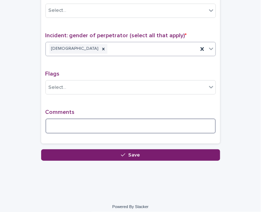
click at [67, 121] on textarea at bounding box center [131, 126] width 171 height 15
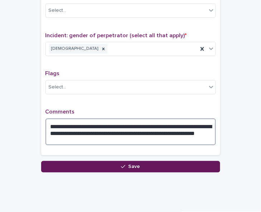
type textarea "**********"
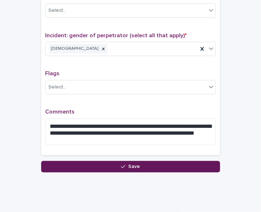
click at [113, 164] on button "Save" at bounding box center [130, 166] width 179 height 11
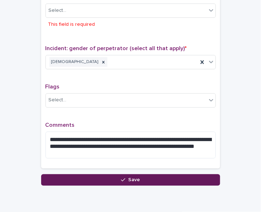
scroll to position [574, 0]
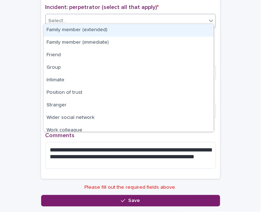
click at [95, 18] on div "Select..." at bounding box center [126, 21] width 161 height 12
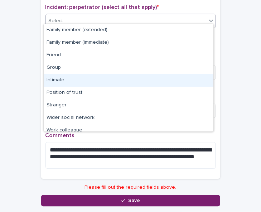
click at [99, 78] on div "Intimate" at bounding box center [129, 80] width 170 height 13
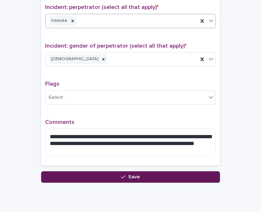
click at [123, 175] on icon "button" at bounding box center [123, 177] width 4 height 5
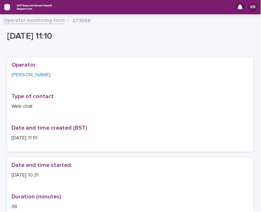
click at [8, 6] on icon "button" at bounding box center [7, 7] width 6 height 6
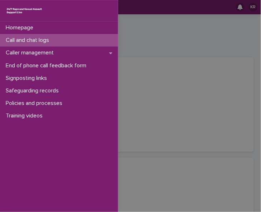
click at [13, 39] on p "Call and chat logs" at bounding box center [29, 40] width 52 height 7
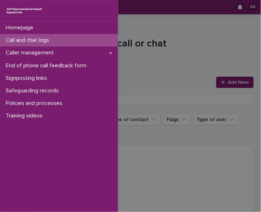
click at [221, 81] on div "Homepage Call and chat logs Caller management End of phone call feedback form S…" at bounding box center [130, 106] width 261 height 212
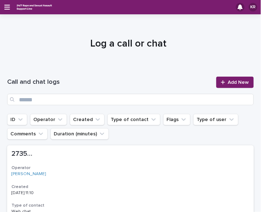
click at [221, 81] on icon at bounding box center [223, 82] width 4 height 5
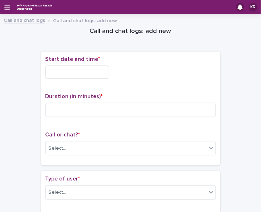
click at [47, 69] on input "text" at bounding box center [78, 72] width 64 height 13
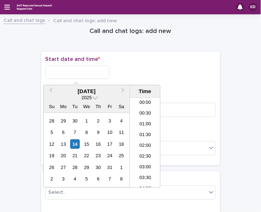
scroll to position [197, 0]
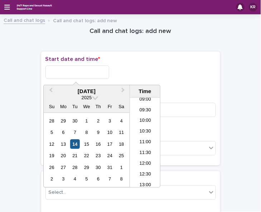
click at [75, 144] on div "14" at bounding box center [75, 145] width 10 height 10
click at [144, 140] on li "11:00" at bounding box center [145, 143] width 30 height 11
type input "**********"
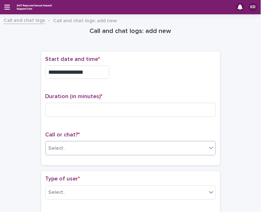
click at [94, 143] on div "Select..." at bounding box center [126, 149] width 161 height 12
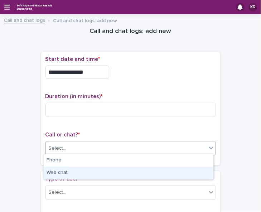
click at [86, 171] on div "Web chat" at bounding box center [129, 173] width 170 height 13
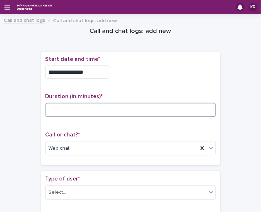
click at [56, 111] on input at bounding box center [131, 110] width 171 height 14
click at [83, 111] on input at bounding box center [131, 110] width 171 height 14
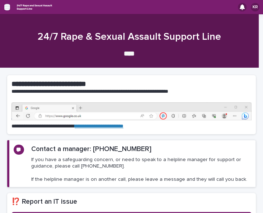
click at [7, 6] on icon "button" at bounding box center [7, 7] width 6 height 6
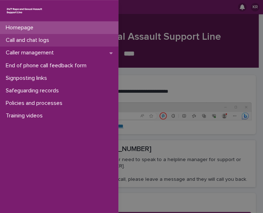
click at [10, 44] on div "Call and chat logs" at bounding box center [59, 40] width 118 height 13
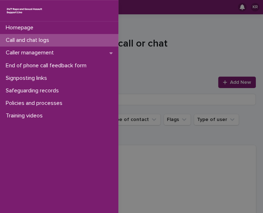
click at [230, 82] on div "Homepage Call and chat logs Caller management End of phone call feedback form S…" at bounding box center [131, 106] width 263 height 213
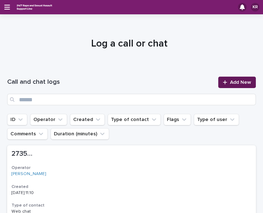
click at [230, 81] on span "Add New" at bounding box center [240, 82] width 21 height 5
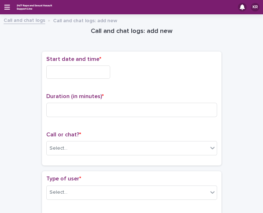
click at [59, 71] on input "text" at bounding box center [78, 72] width 64 height 13
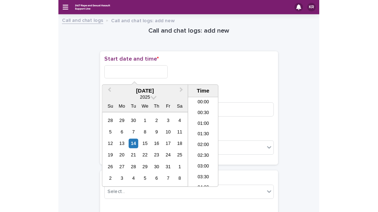
scroll to position [197, 0]
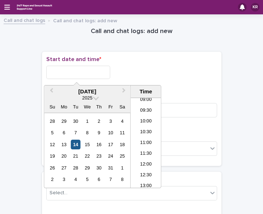
click at [76, 143] on div "14" at bounding box center [76, 145] width 10 height 10
click at [142, 151] on li "11:30" at bounding box center [146, 153] width 30 height 11
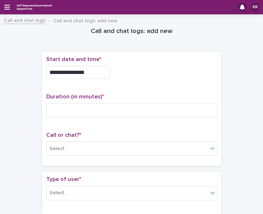
type input "**********"
click at [104, 148] on div "Select..." at bounding box center [127, 149] width 161 height 12
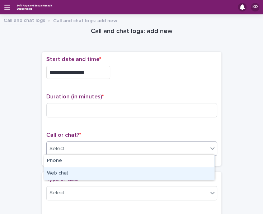
click at [91, 168] on div "Web chat" at bounding box center [129, 173] width 170 height 13
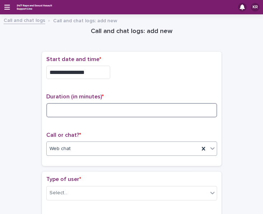
click at [52, 108] on input at bounding box center [131, 110] width 171 height 14
